Goal: Task Accomplishment & Management: Complete application form

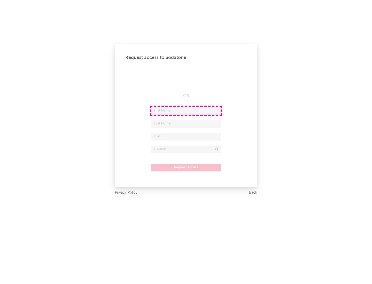
click at [186, 111] on input "text" at bounding box center [186, 111] width 70 height 8
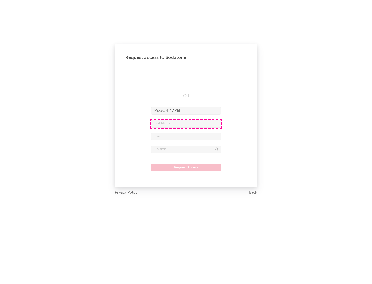
type input "[PERSON_NAME]"
click at [186, 124] on input "text" at bounding box center [186, 124] width 70 height 8
type input "[PERSON_NAME]"
click at [186, 136] on input "text" at bounding box center [186, 137] width 70 height 8
type input "[EMAIL_ADDRESS][DOMAIN_NAME]"
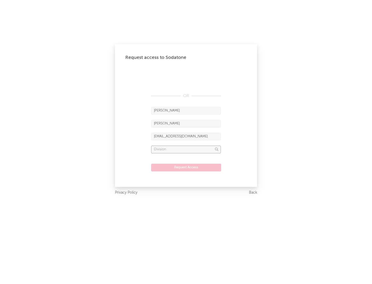
click at [186, 149] on input "text" at bounding box center [186, 150] width 70 height 8
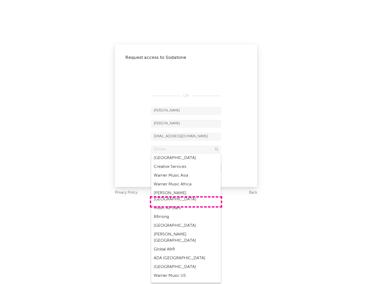
click at [186, 204] on div "Music All Stars" at bounding box center [186, 208] width 70 height 9
type input "Music All Stars"
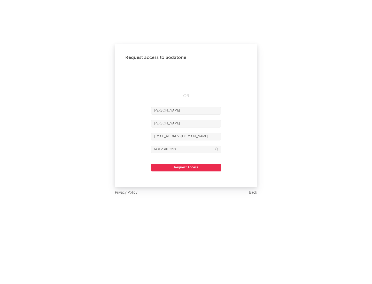
click at [186, 167] on button "Request Access" at bounding box center [186, 168] width 70 height 8
